Goal: Check status: Check status

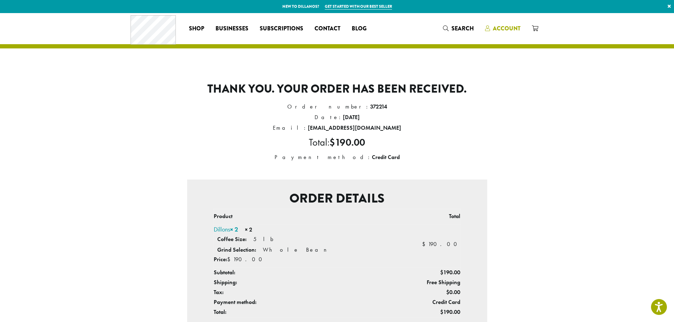
click at [498, 29] on span "Account" at bounding box center [507, 28] width 28 height 8
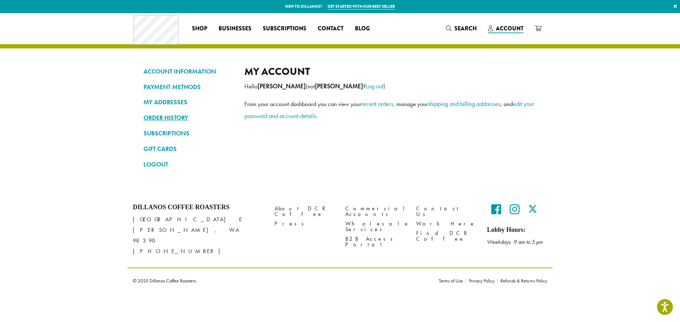
click at [154, 115] on link "ORDER HISTORY" at bounding box center [188, 118] width 90 height 12
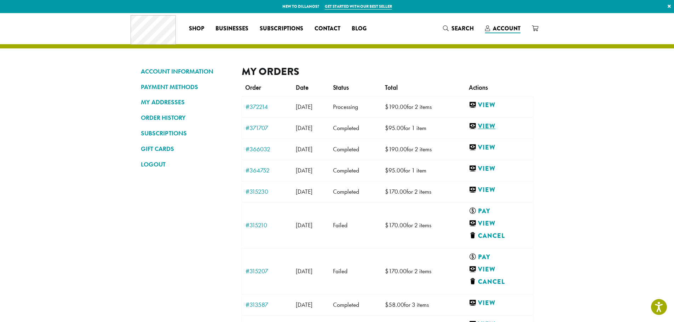
click at [496, 125] on link "View" at bounding box center [499, 126] width 61 height 9
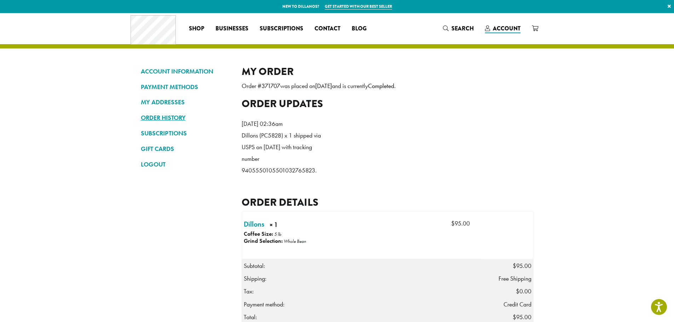
click at [161, 115] on link "ORDER HISTORY" at bounding box center [186, 118] width 90 height 12
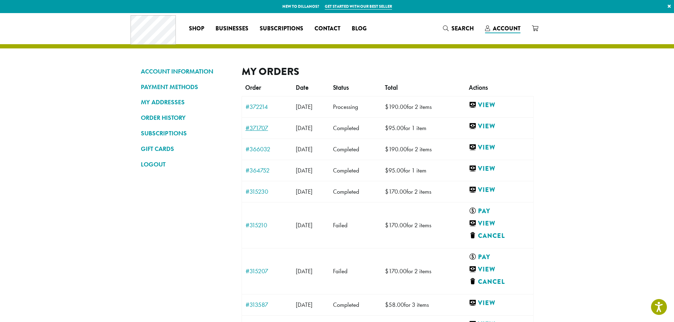
click at [253, 131] on link "#371707" at bounding box center [268, 128] width 44 height 6
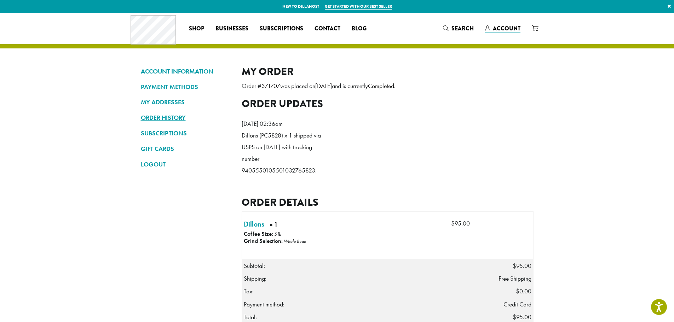
click at [163, 120] on link "ORDER HISTORY" at bounding box center [186, 118] width 90 height 12
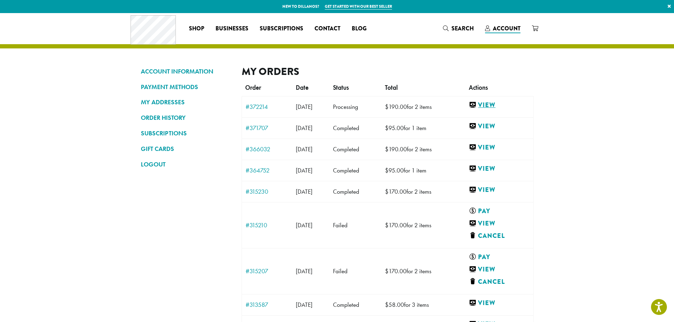
click at [501, 103] on link "View" at bounding box center [499, 105] width 61 height 9
